Goal: Task Accomplishment & Management: Complete application form

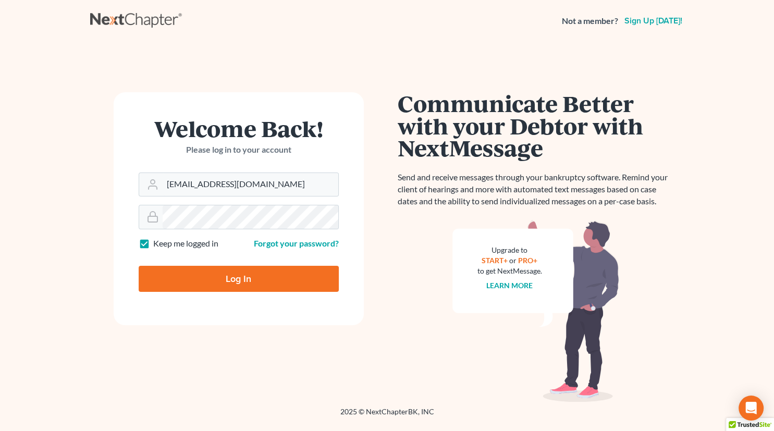
click at [237, 272] on input "Log In" at bounding box center [239, 279] width 200 height 26
type input "Thinking..."
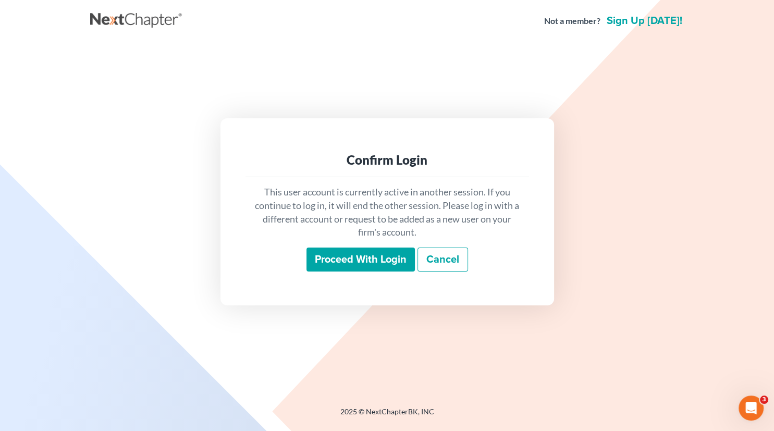
click at [352, 261] on input "Proceed with login" at bounding box center [360, 260] width 108 height 24
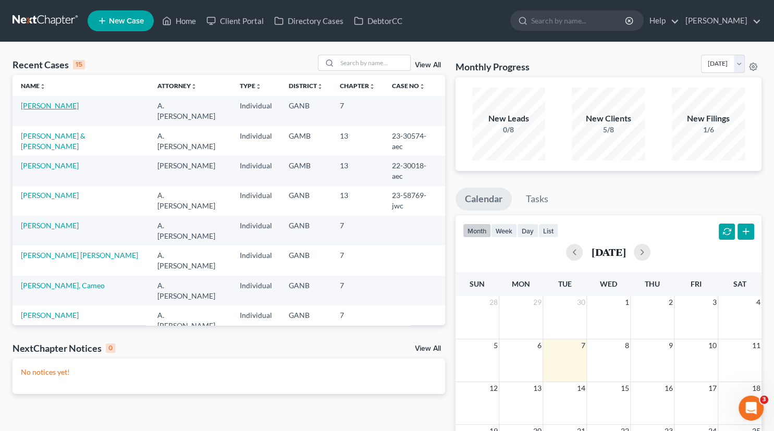
click at [63, 106] on link "[PERSON_NAME]" at bounding box center [50, 105] width 58 height 9
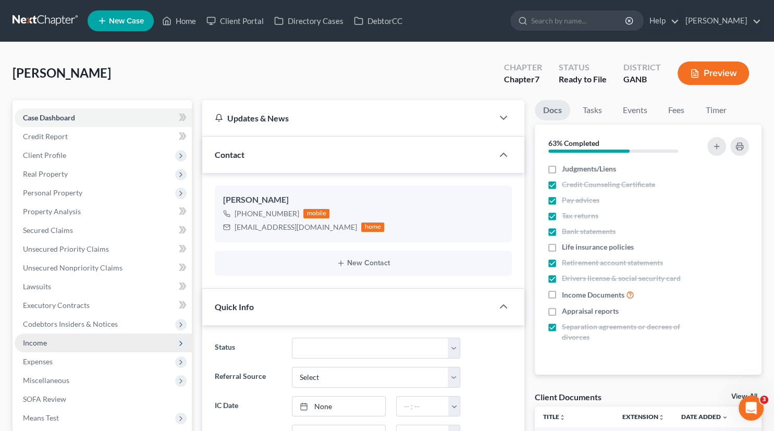
click at [46, 341] on span "Income" at bounding box center [35, 342] width 24 height 9
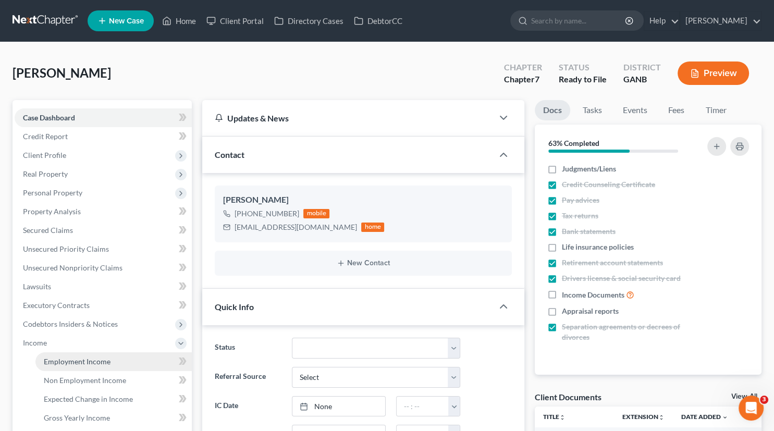
click at [63, 362] on span "Employment Income" at bounding box center [77, 361] width 67 height 9
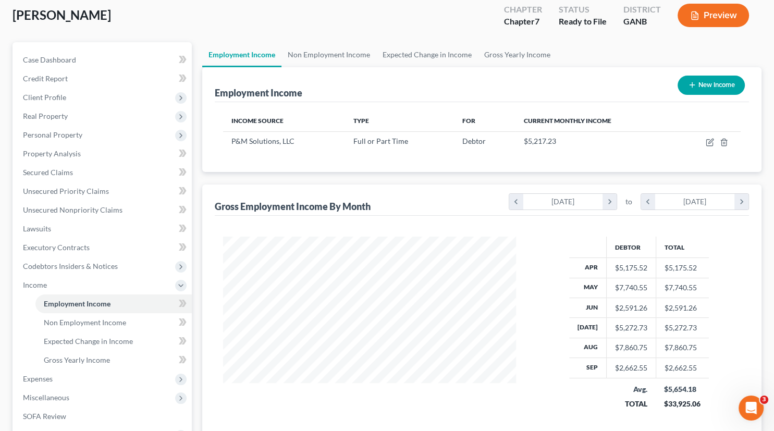
scroll to position [57, 0]
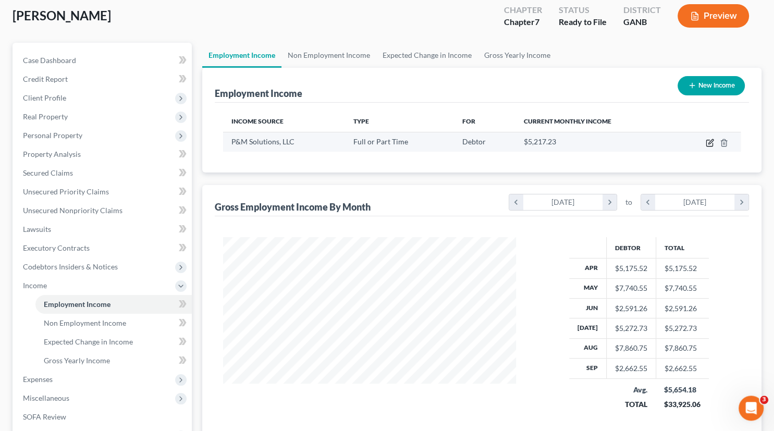
click at [708, 146] on icon "button" at bounding box center [709, 143] width 6 height 6
select select "0"
select select "10"
select select "1"
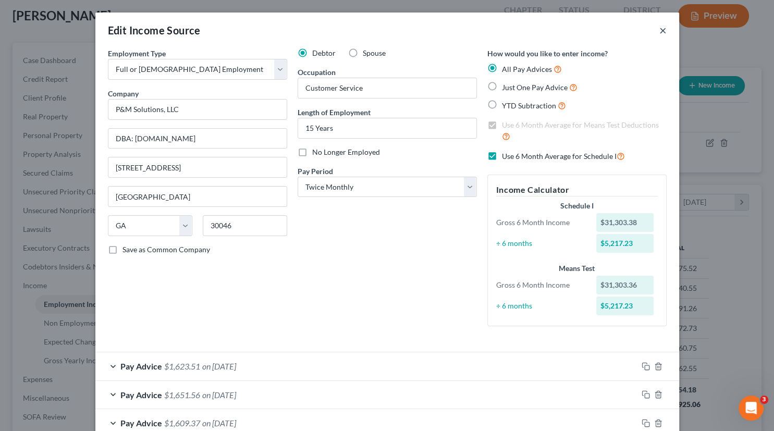
click at [662, 30] on button "×" at bounding box center [662, 30] width 7 height 13
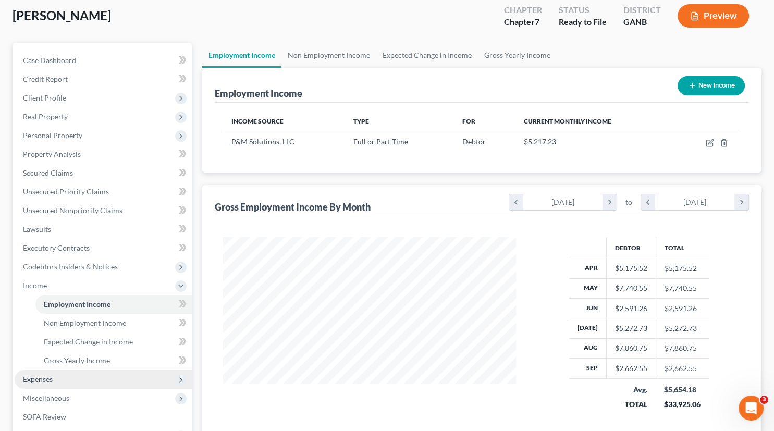
click at [47, 376] on span "Expenses" at bounding box center [38, 379] width 30 height 9
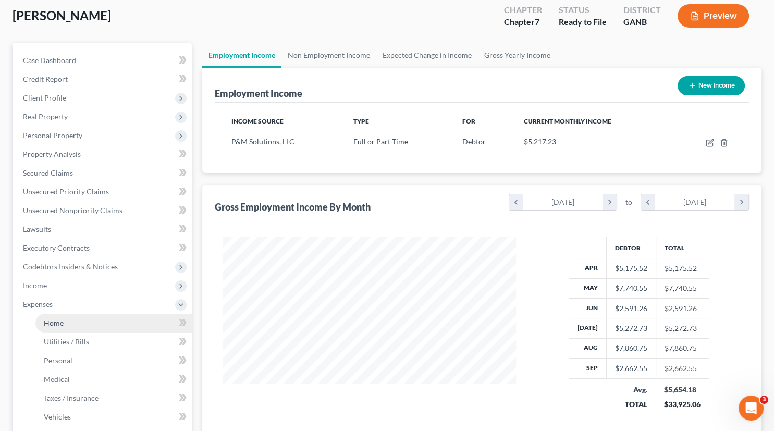
click at [53, 323] on span "Home" at bounding box center [54, 322] width 20 height 9
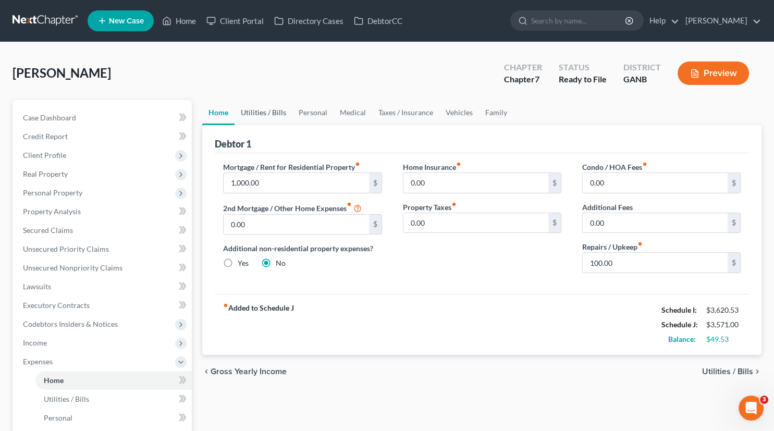
click at [271, 112] on link "Utilities / Bills" at bounding box center [264, 112] width 58 height 25
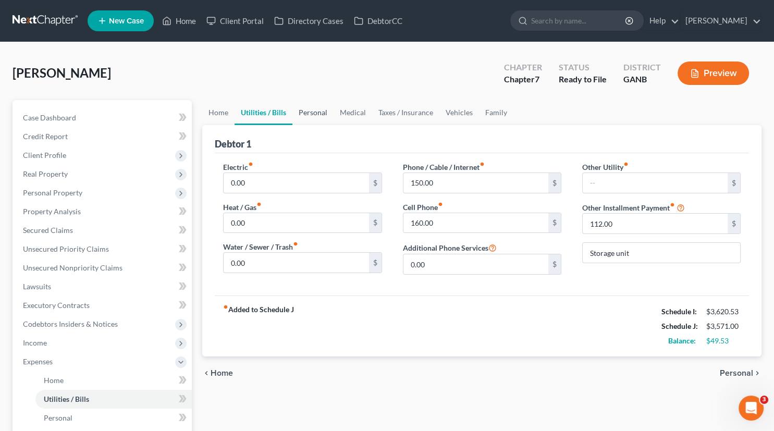
click at [306, 112] on link "Personal" at bounding box center [312, 112] width 41 height 25
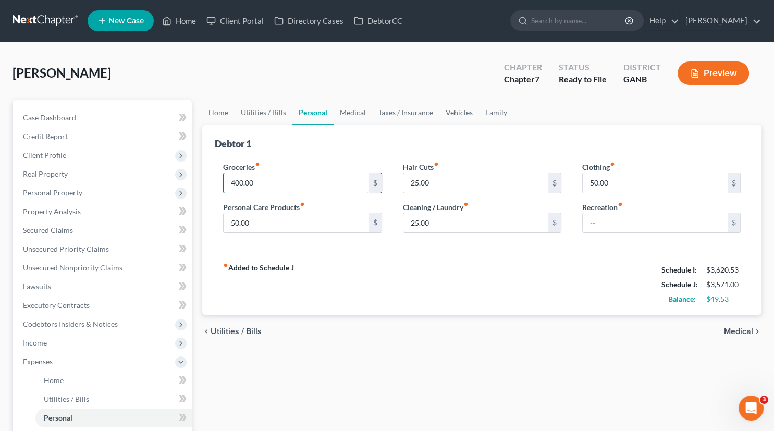
click at [251, 181] on input "400.00" at bounding box center [296, 183] width 145 height 20
type input "450.00"
click at [354, 113] on link "Medical" at bounding box center [353, 112] width 39 height 25
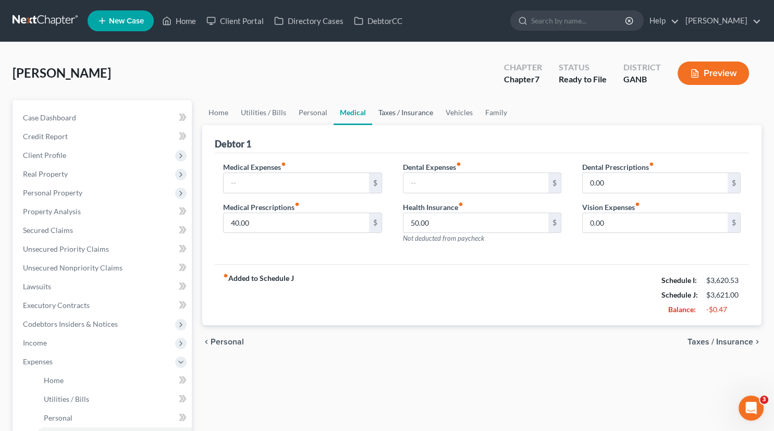
click at [390, 113] on link "Taxes / Insurance" at bounding box center [405, 112] width 67 height 25
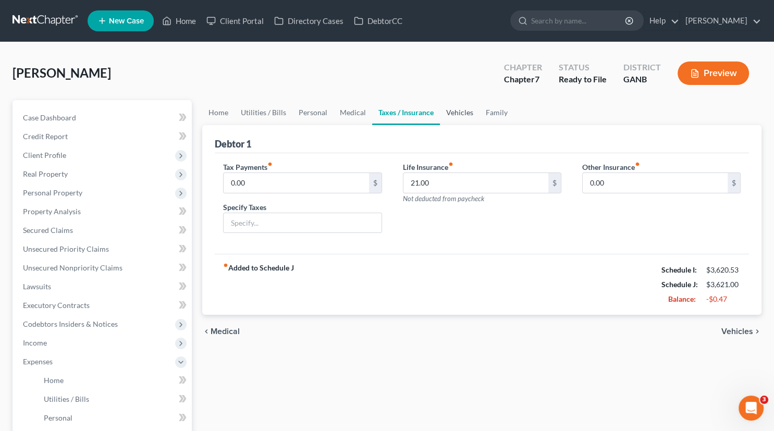
click at [463, 112] on link "Vehicles" at bounding box center [460, 112] width 40 height 25
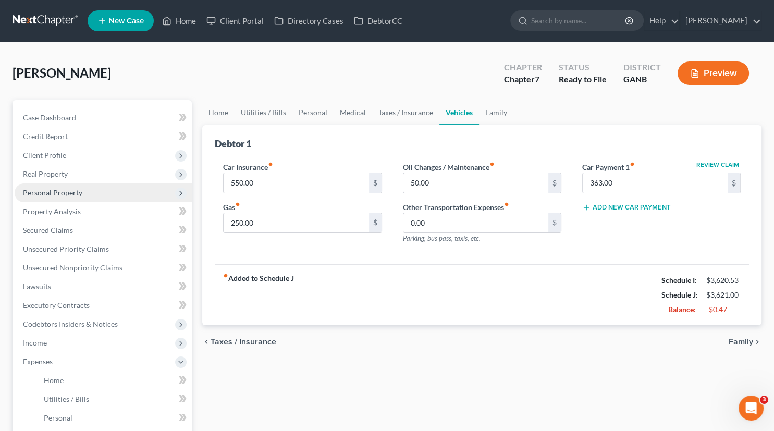
click at [54, 191] on span "Personal Property" at bounding box center [52, 192] width 59 height 9
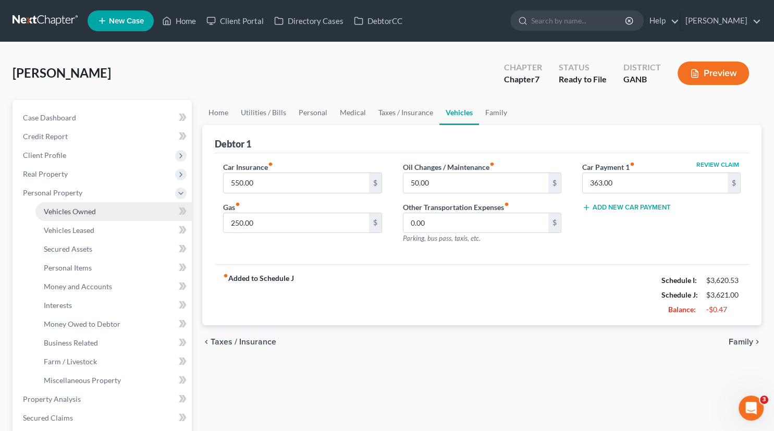
click at [75, 211] on span "Vehicles Owned" at bounding box center [70, 211] width 52 height 9
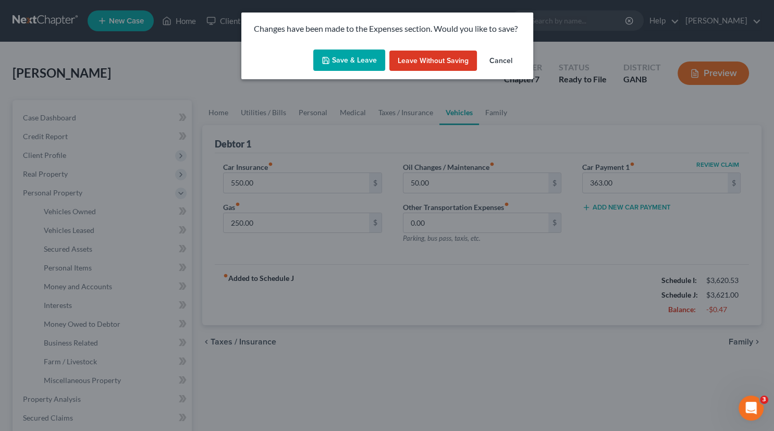
click at [340, 56] on button "Save & Leave" at bounding box center [349, 61] width 72 height 22
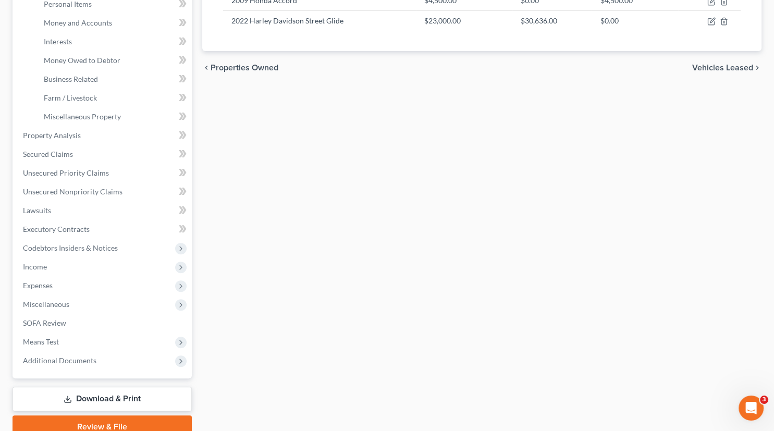
scroll to position [265, 0]
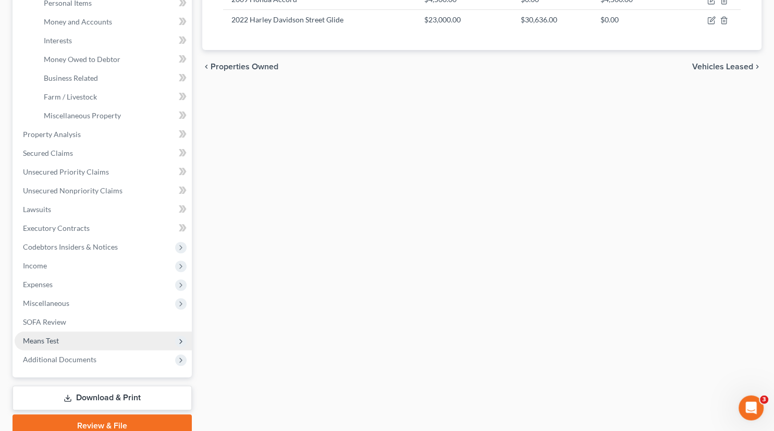
click at [48, 342] on span "Means Test" at bounding box center [41, 340] width 36 height 9
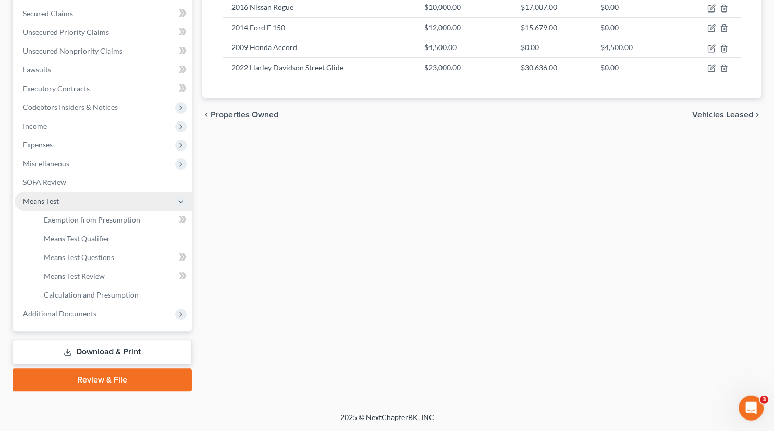
scroll to position [215, 0]
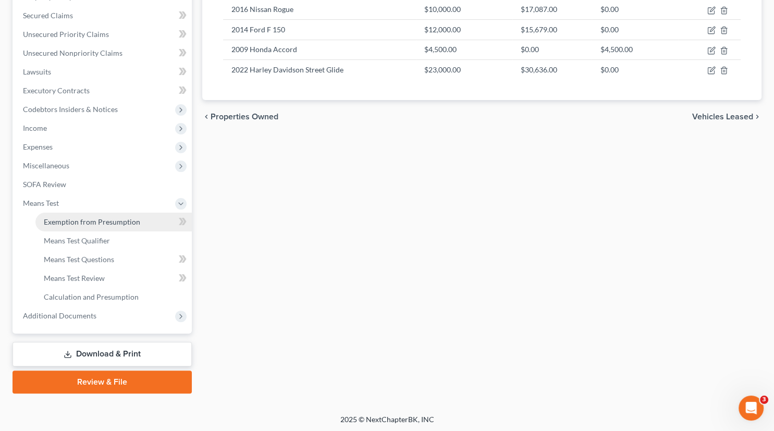
click at [91, 217] on span "Exemption from Presumption" at bounding box center [92, 221] width 96 height 9
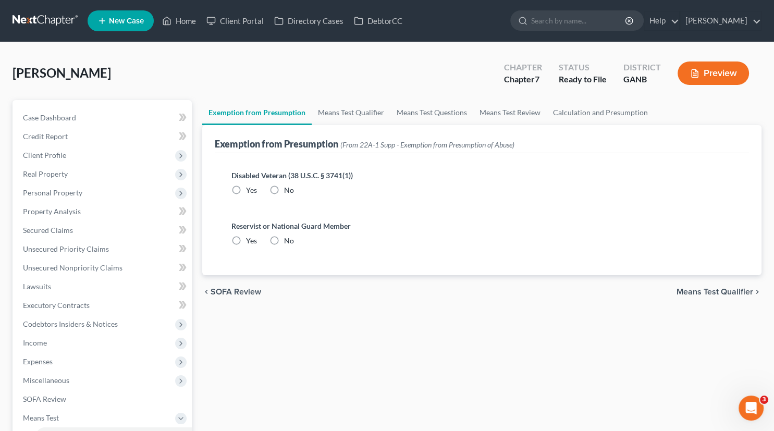
click at [284, 187] on label "No" at bounding box center [289, 190] width 10 height 10
click at [288, 187] on input "No" at bounding box center [291, 188] width 7 height 7
radio input "true"
click at [284, 240] on label "No" at bounding box center [289, 241] width 10 height 10
click at [288, 240] on input "No" at bounding box center [291, 239] width 7 height 7
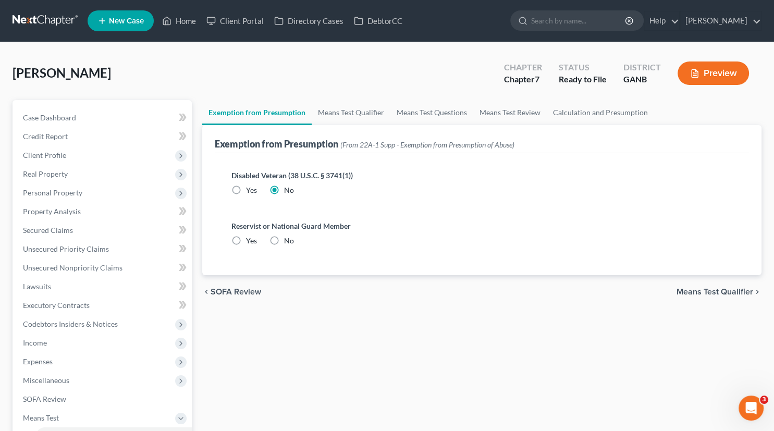
radio input "true"
click at [347, 112] on link "Means Test Qualifier" at bounding box center [351, 112] width 79 height 25
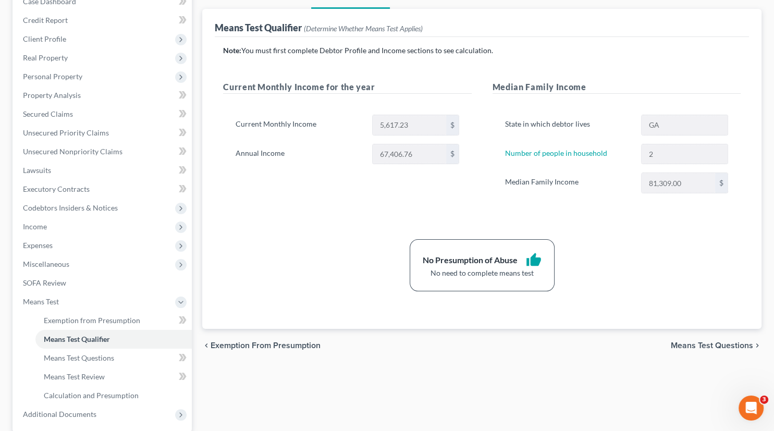
scroll to position [215, 0]
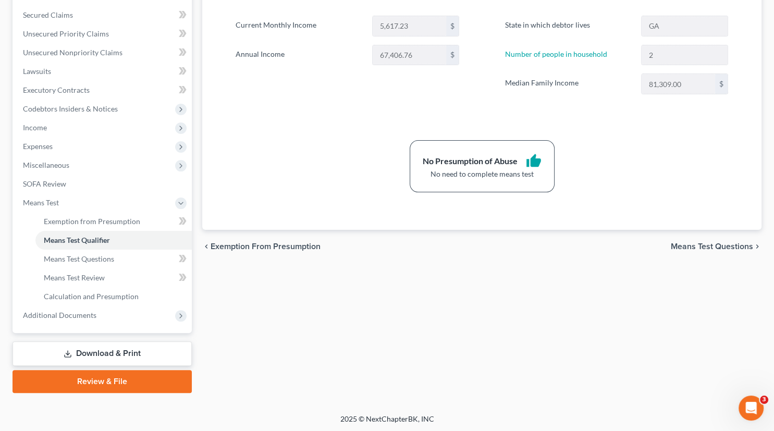
click at [1, 369] on div "Thomas, Trisha Upgraded Chapter Chapter 7 Status Ready to File District GANB Pr…" at bounding box center [387, 120] width 774 height 587
click at [113, 349] on link "Download & Print" at bounding box center [102, 353] width 179 height 24
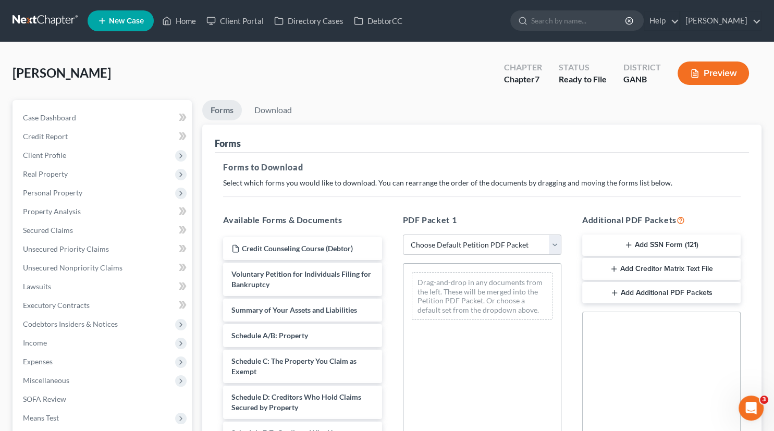
select select "0"
click option "Complete Bankruptcy Petition (all forms and schedules)" at bounding box center [0, 0] width 0 height 0
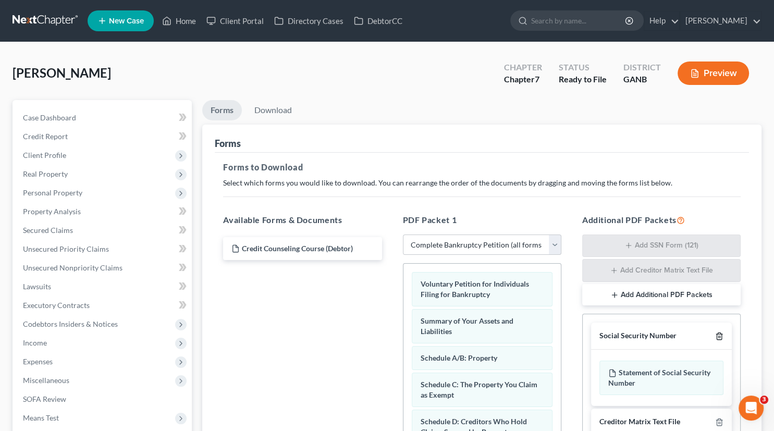
click at [719, 334] on polyline "button" at bounding box center [719, 334] width 6 height 0
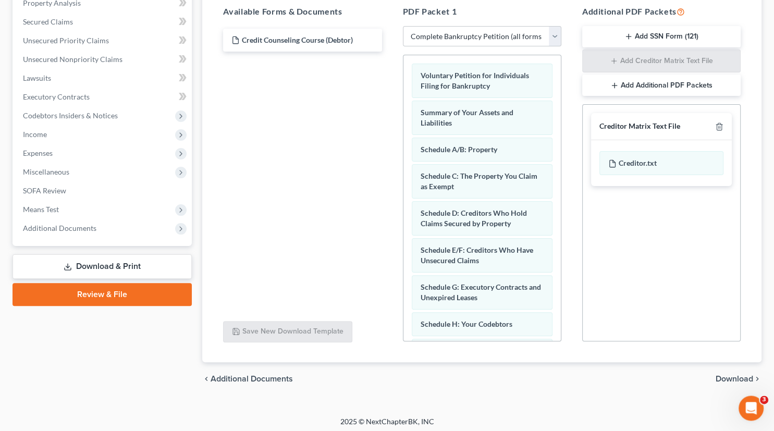
scroll to position [210, 0]
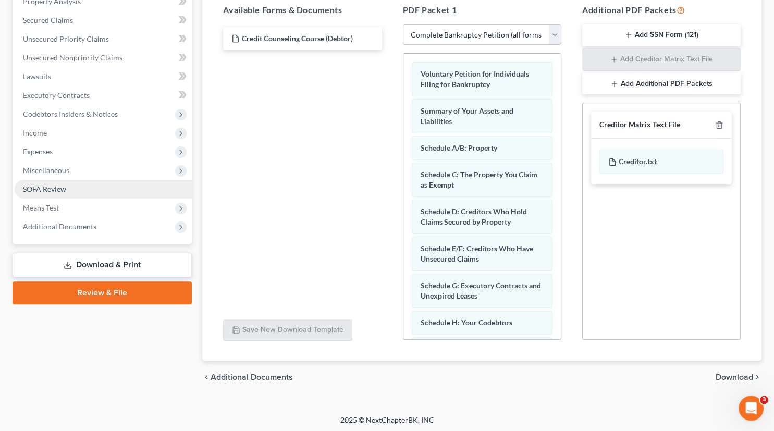
click at [53, 186] on span "SOFA Review" at bounding box center [44, 188] width 43 height 9
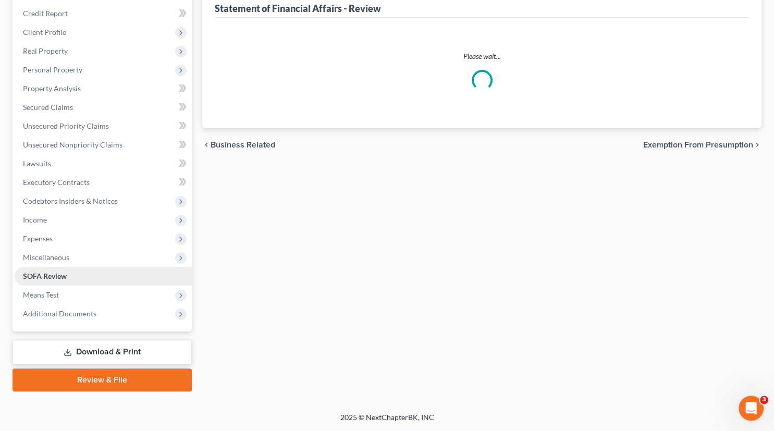
scroll to position [121, 0]
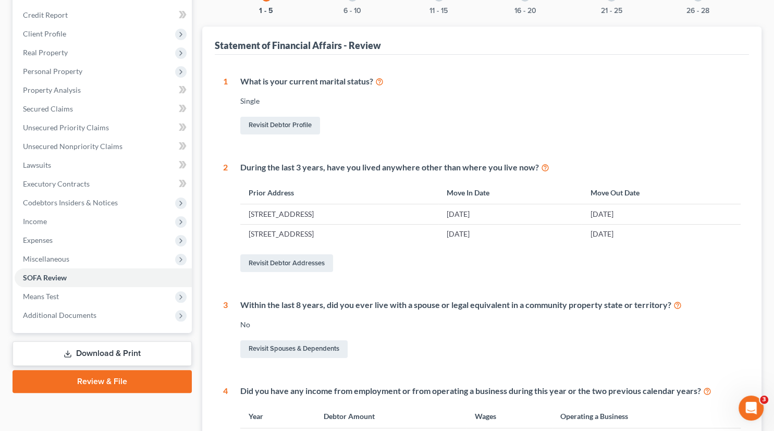
click at [103, 351] on link "Download & Print" at bounding box center [102, 353] width 179 height 24
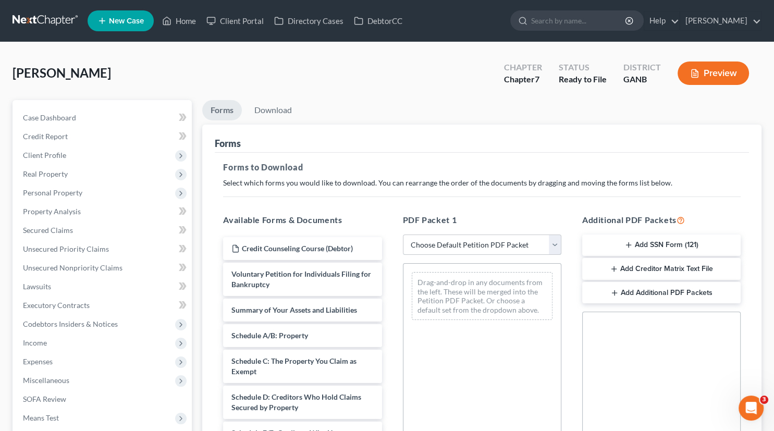
click at [403, 235] on select "Choose Default Petition PDF Packet Complete Bankruptcy Petition (all forms and …" at bounding box center [482, 245] width 158 height 21
select select "0"
click option "Complete Bankruptcy Petition (all forms and schedules)" at bounding box center [0, 0] width 0 height 0
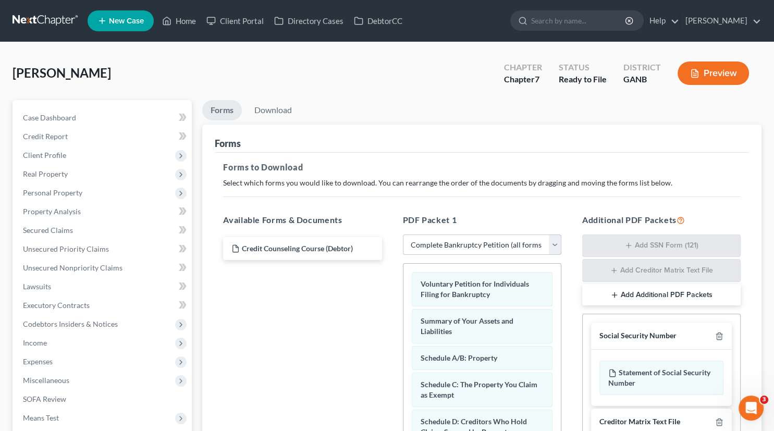
scroll to position [213, 0]
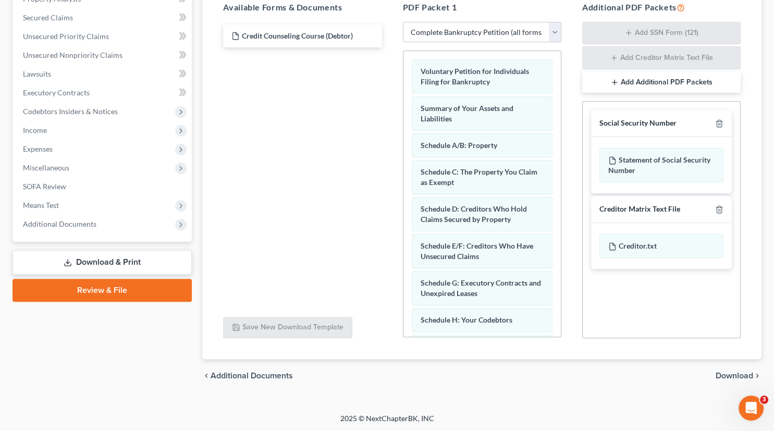
click at [731, 373] on span "Download" at bounding box center [735, 376] width 38 height 8
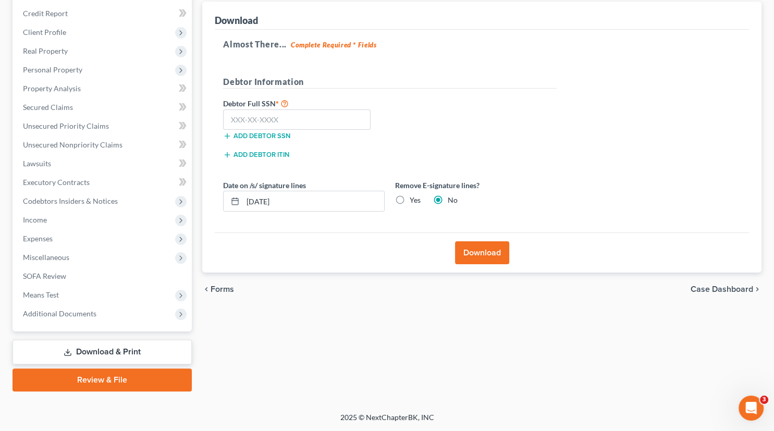
scroll to position [121, 0]
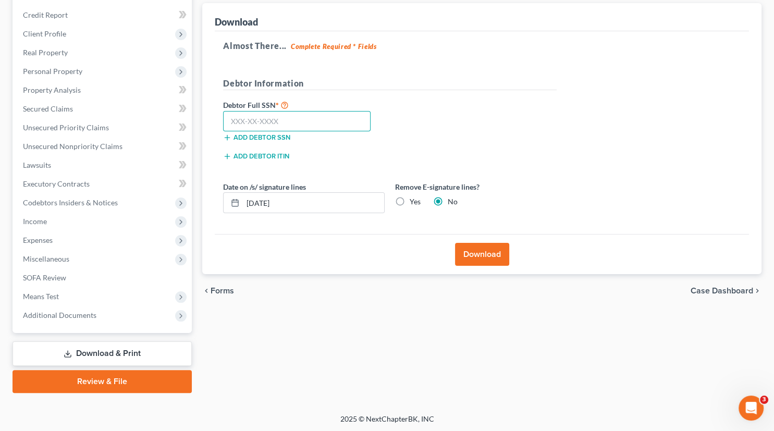
click at [264, 120] on input "text" at bounding box center [296, 121] width 147 height 21
type input "591-34-9608"
click at [488, 253] on button "Download" at bounding box center [482, 254] width 54 height 23
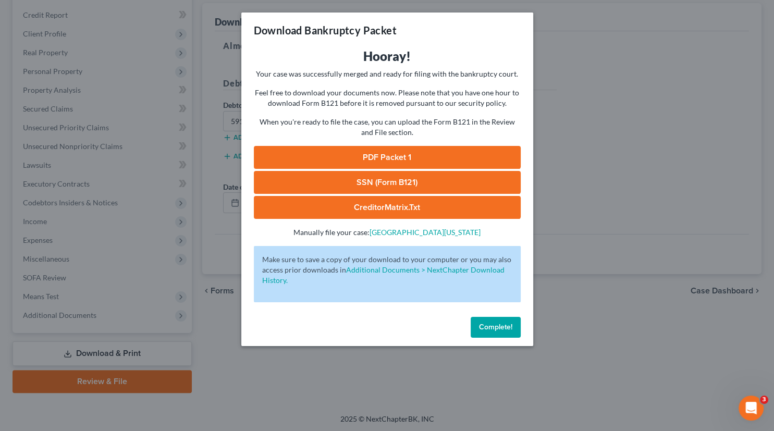
click at [384, 181] on link "SSN (Form B121)" at bounding box center [387, 182] width 267 height 23
click at [410, 208] on link "CreditorMatrix.txt" at bounding box center [387, 207] width 267 height 23
click at [367, 152] on link "PDF Packet 1" at bounding box center [387, 157] width 267 height 23
